Goal: Task Accomplishment & Management: Complete application form

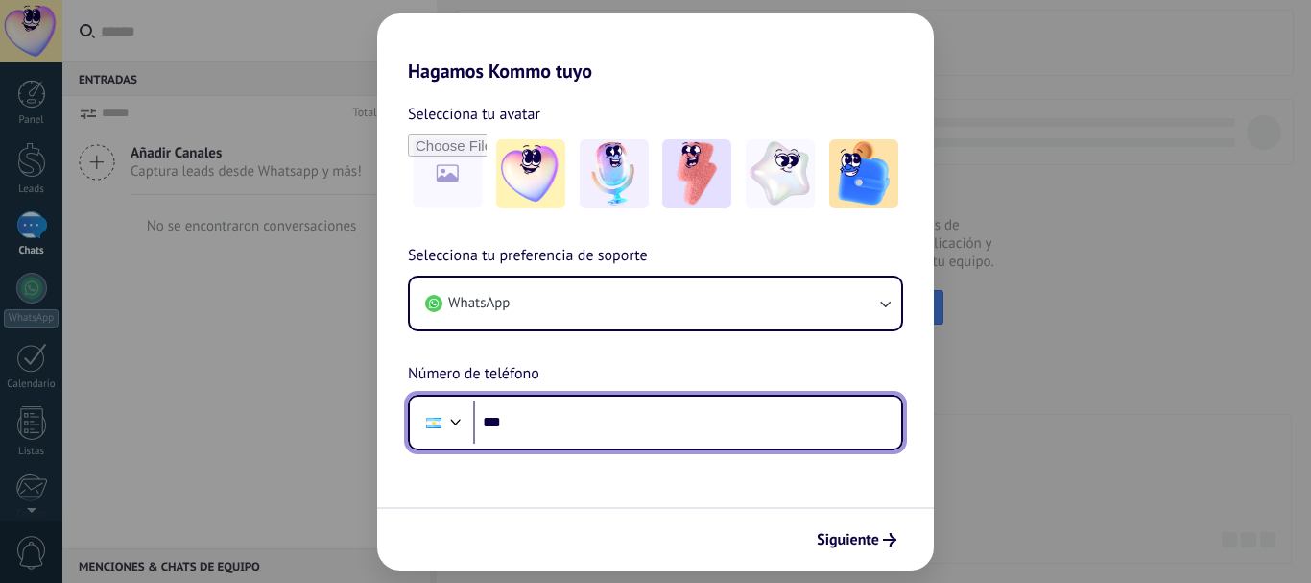
click at [608, 424] on input "***" at bounding box center [687, 422] width 428 height 44
click at [608, 433] on input "**********" at bounding box center [687, 422] width 428 height 44
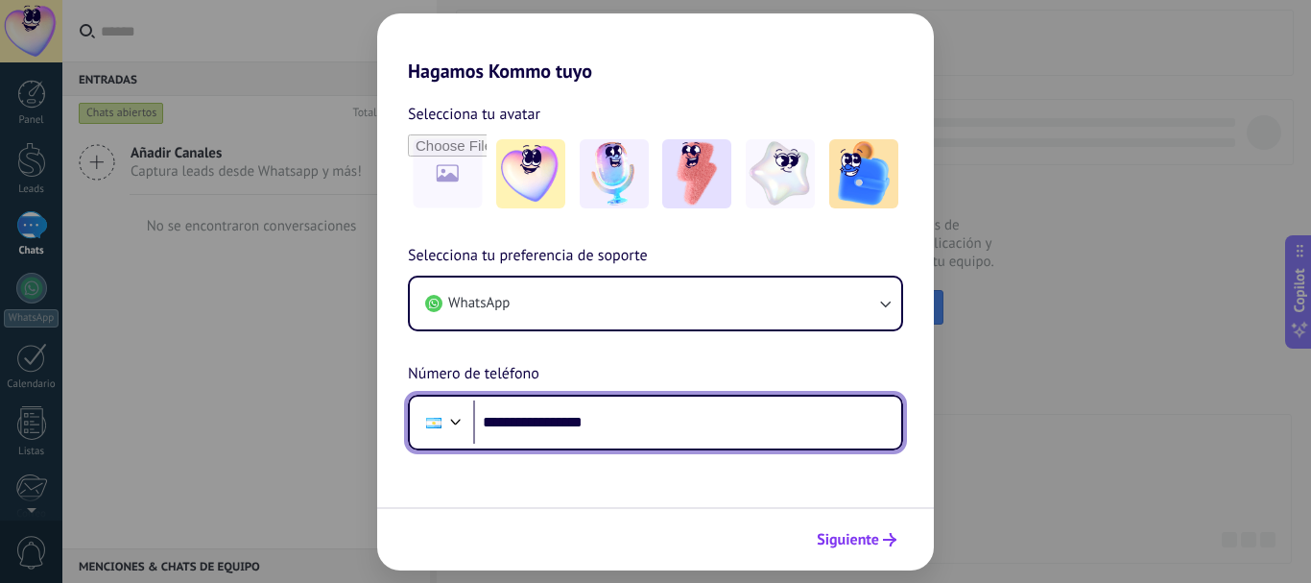
type input "**********"
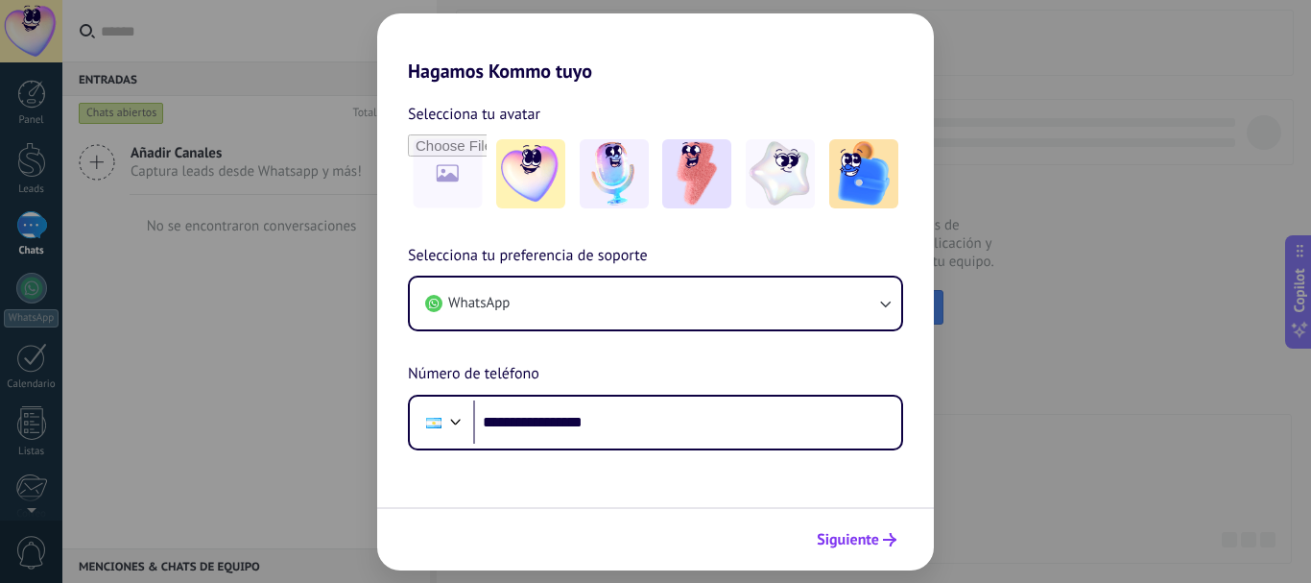
click at [852, 539] on span "Siguiente" at bounding box center [848, 539] width 62 height 13
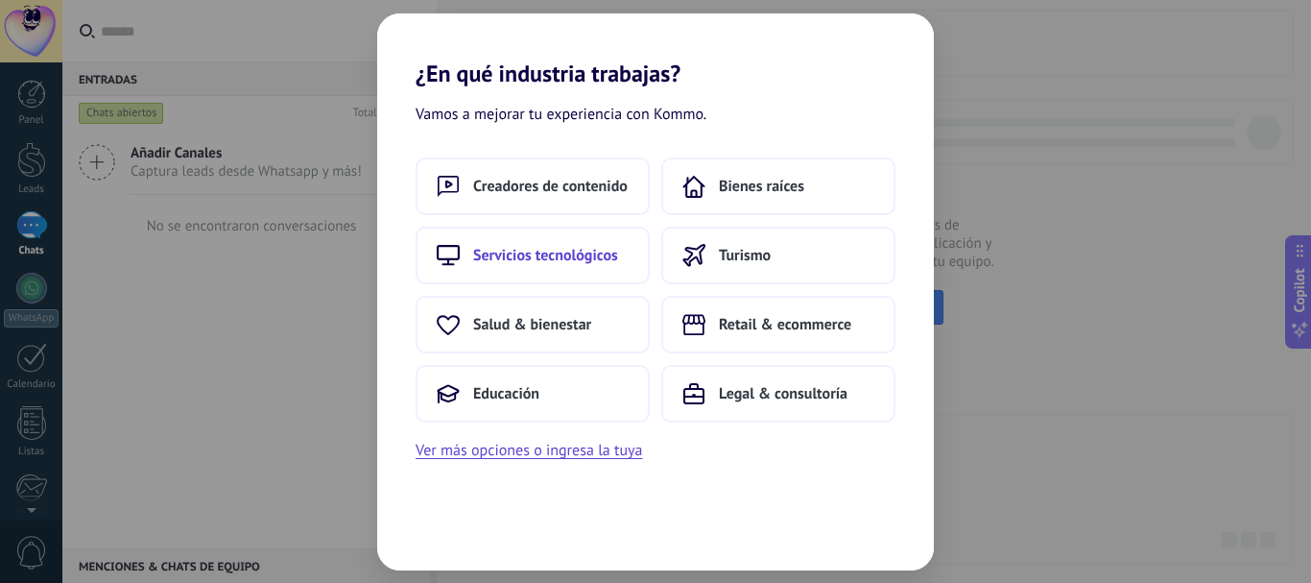
click at [540, 251] on span "Servicios tecnológicos" at bounding box center [545, 255] width 145 height 19
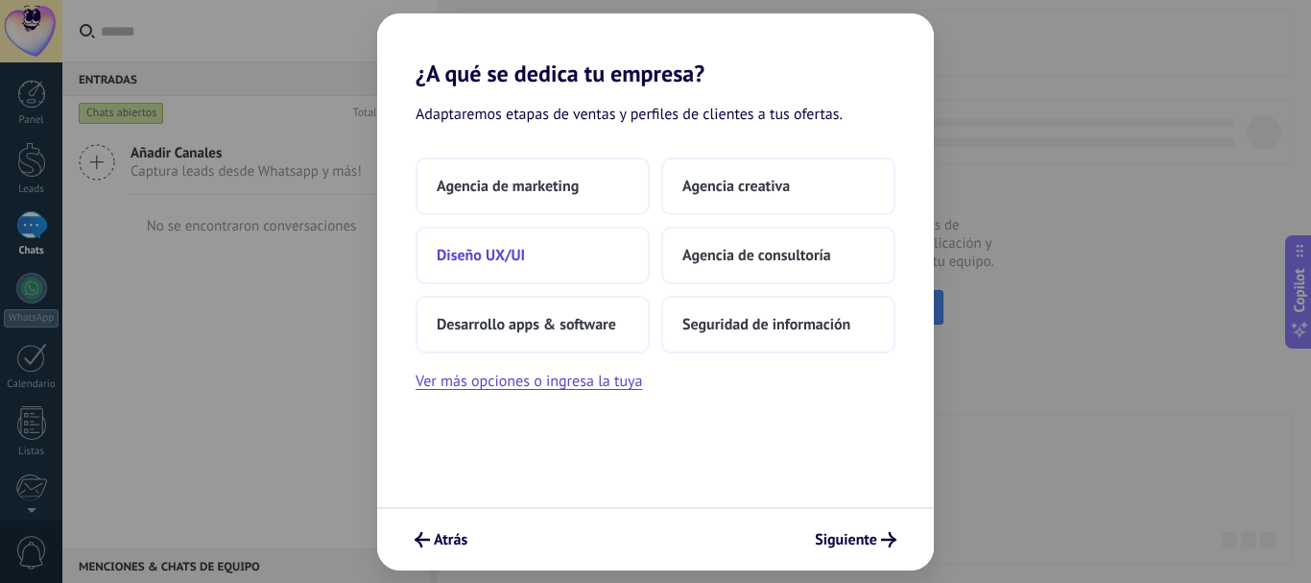
click at [509, 249] on span "Diseño UX/UI" at bounding box center [481, 255] width 88 height 19
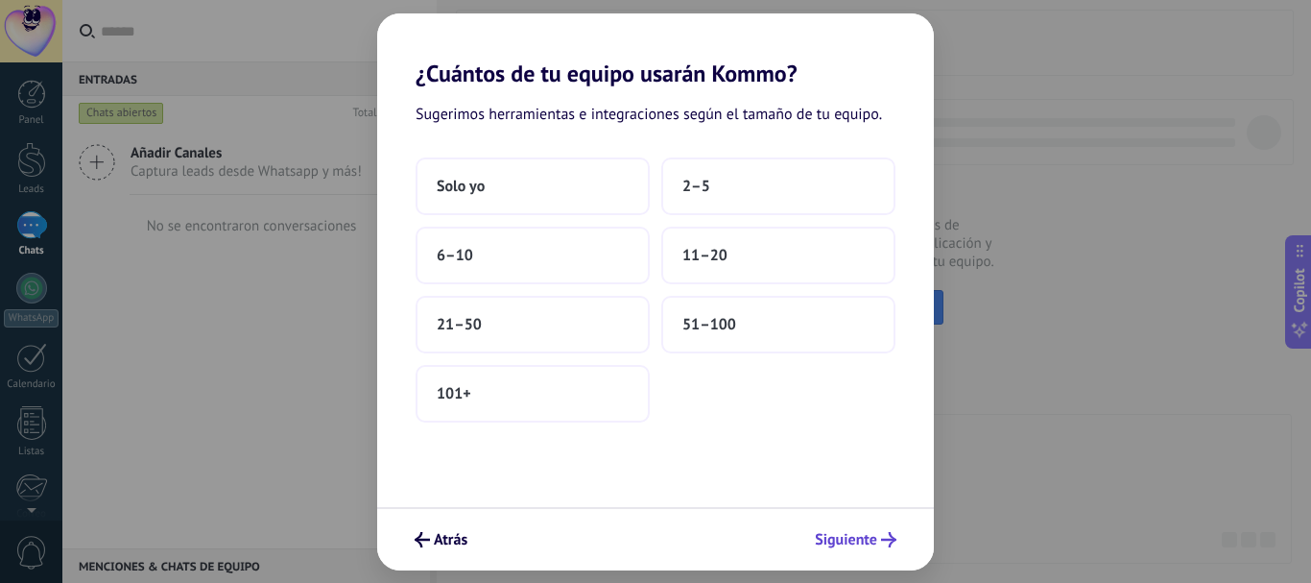
click at [868, 533] on span "Siguiente" at bounding box center [846, 539] width 62 height 13
click at [708, 181] on span "2–5" at bounding box center [696, 186] width 28 height 19
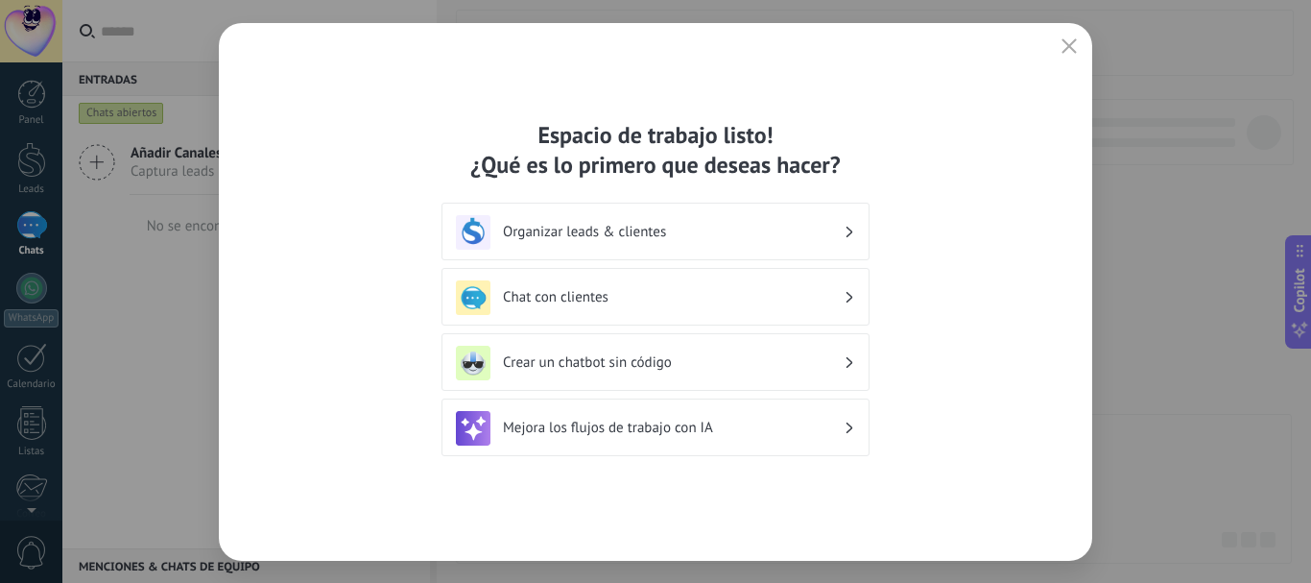
click at [557, 292] on h3 "Chat con clientes" at bounding box center [673, 297] width 341 height 18
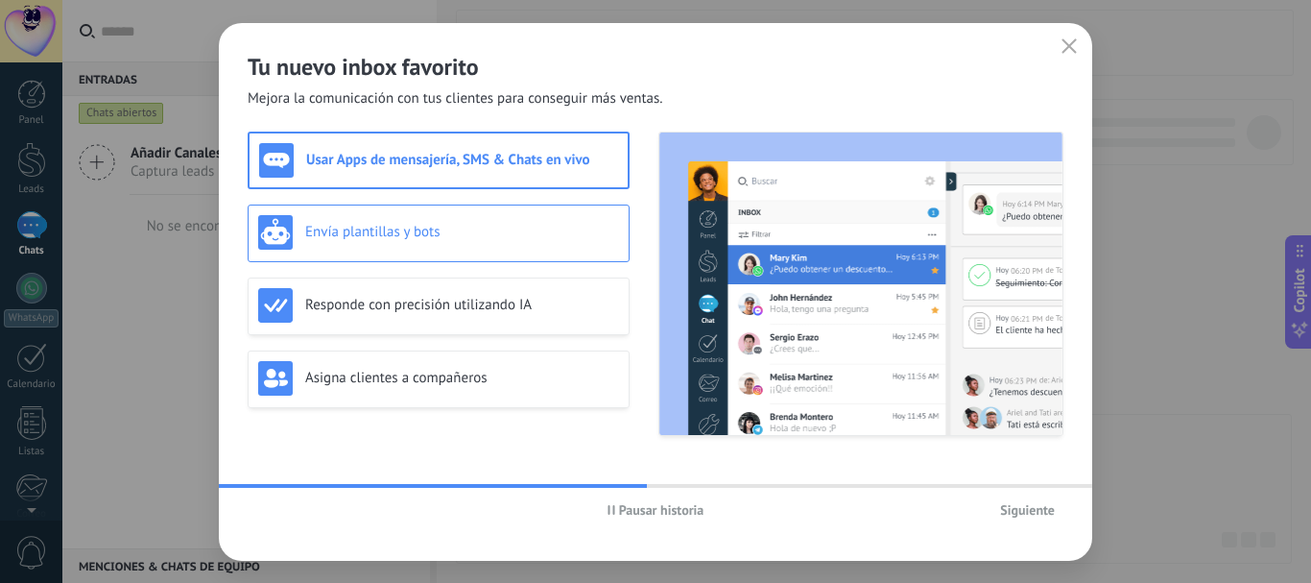
click at [350, 227] on h3 "Envía plantillas y bots" at bounding box center [462, 232] width 314 height 18
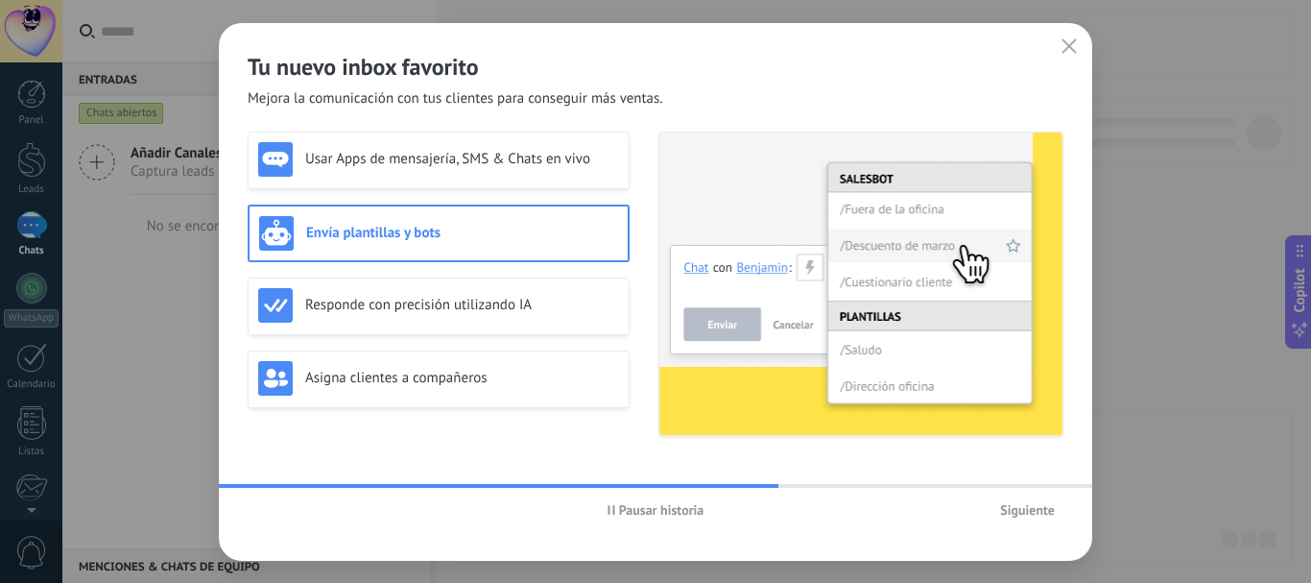
click at [1023, 505] on span "Siguiente" at bounding box center [1027, 509] width 55 height 13
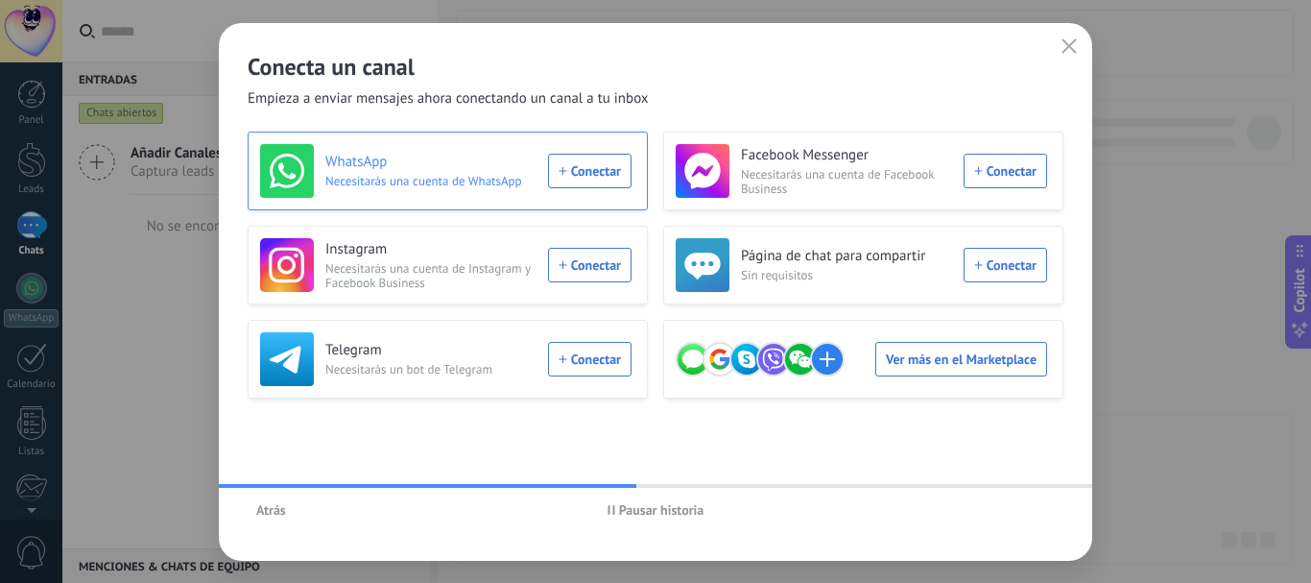
click at [598, 169] on div "WhatsApp Necesitarás una cuenta de WhatsApp Conectar" at bounding box center [445, 171] width 371 height 54
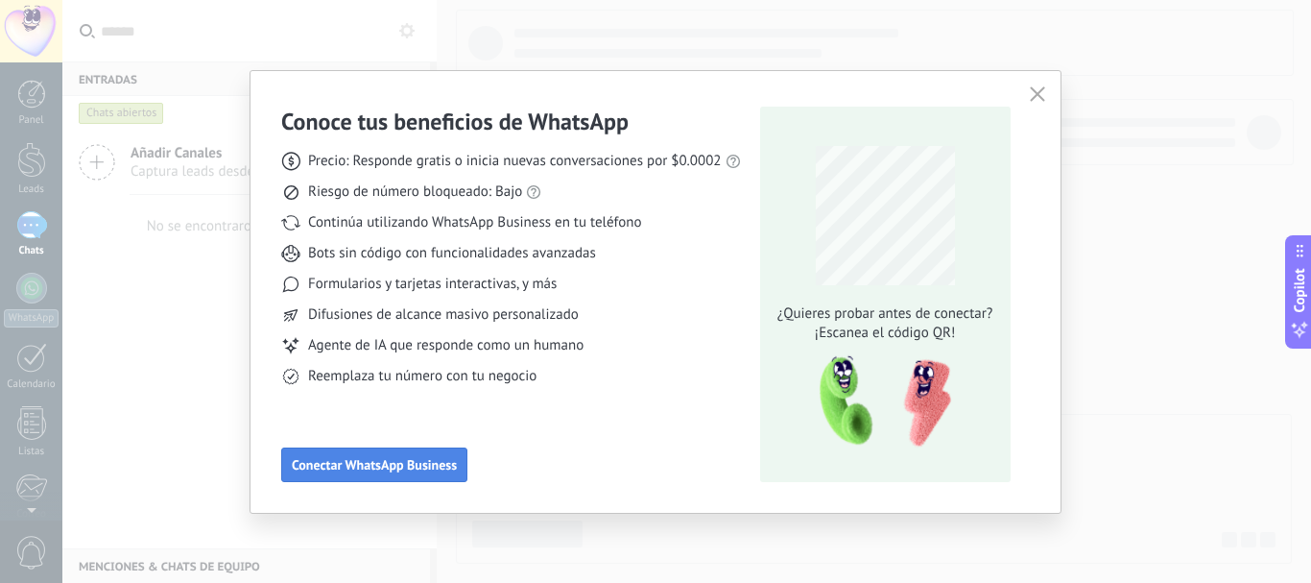
click at [427, 465] on span "Conectar WhatsApp Business" at bounding box center [374, 464] width 165 height 13
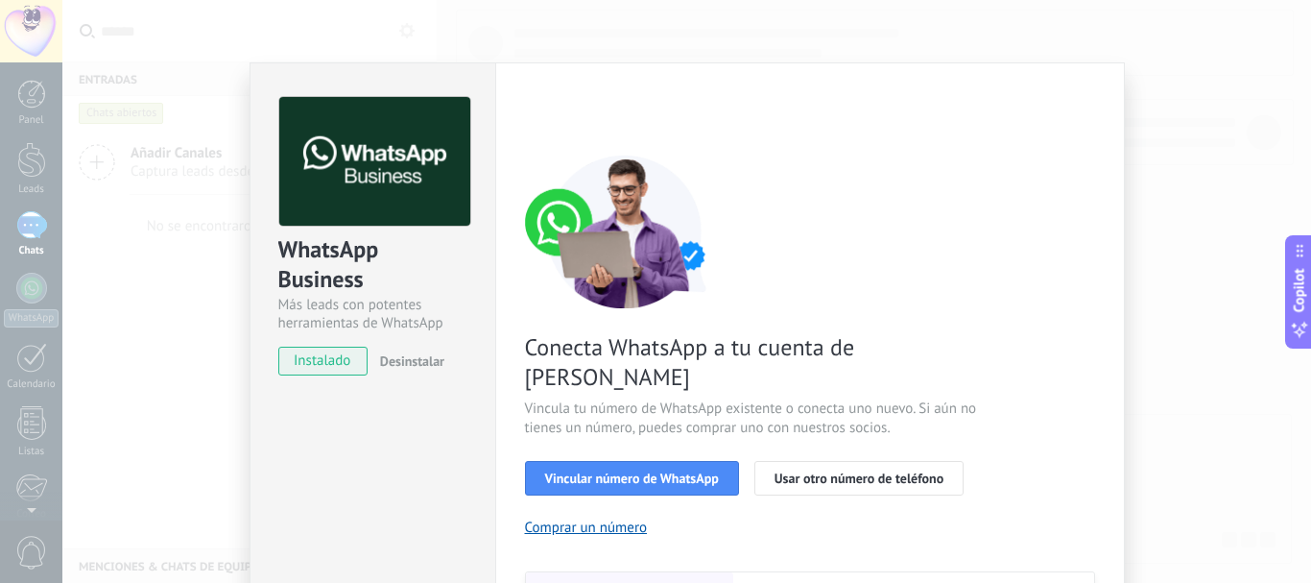
click at [1245, 236] on div "WhatsApp Business Más leads con potentes herramientas de WhatsApp instalado Des…" at bounding box center [686, 291] width 1249 height 583
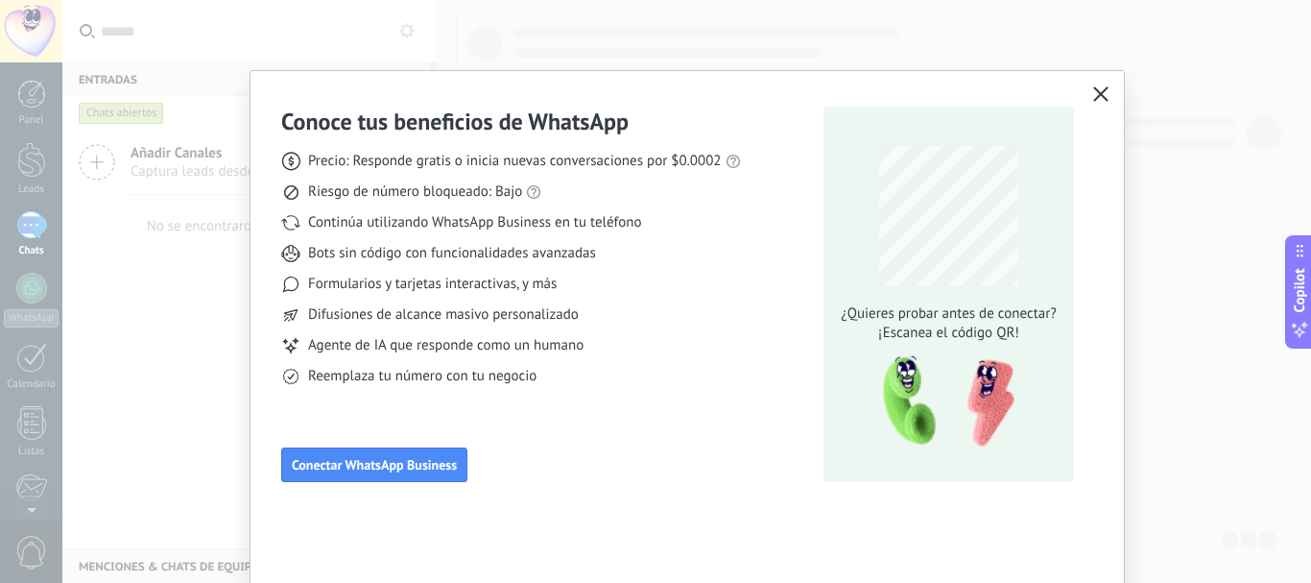
click at [1090, 85] on button "button" at bounding box center [1100, 95] width 25 height 27
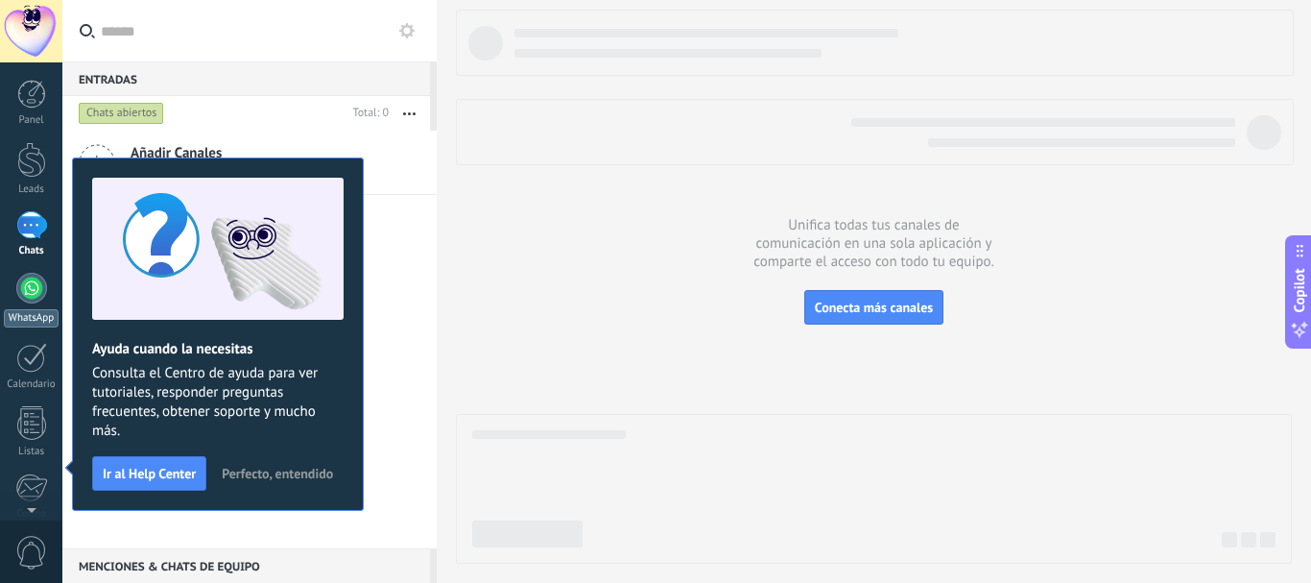
click at [17, 299] on link "WhatsApp" at bounding box center [31, 300] width 62 height 55
